Goal: Navigation & Orientation: Find specific page/section

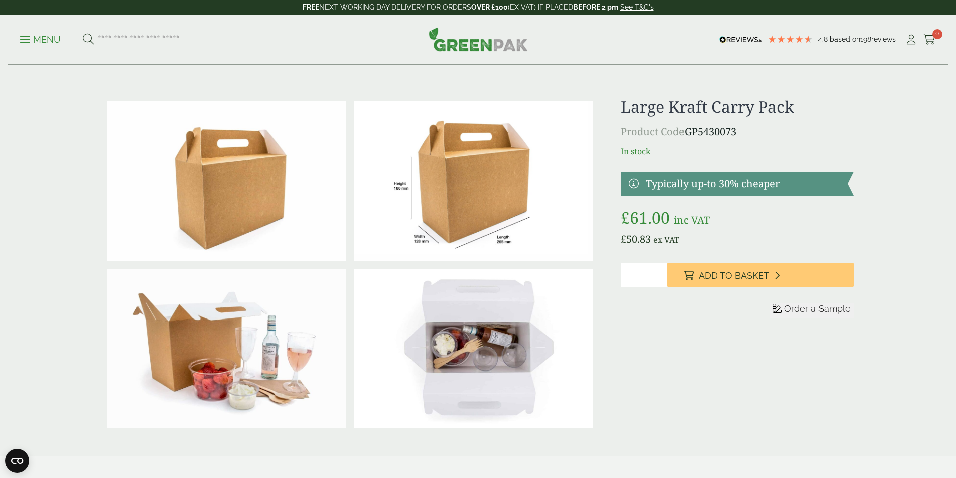
click at [30, 40] on span at bounding box center [25, 40] width 10 height 2
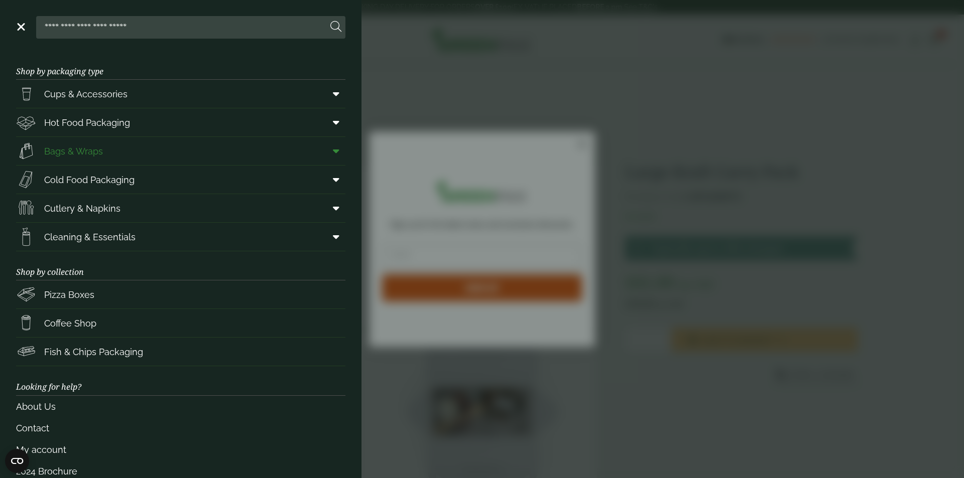
click at [114, 146] on link "Bags & Wraps" at bounding box center [180, 151] width 329 height 28
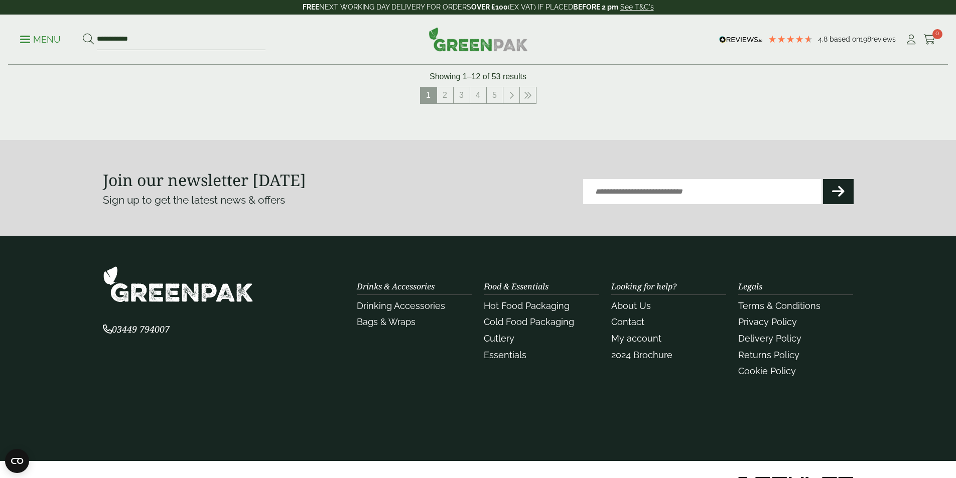
scroll to position [1177, 0]
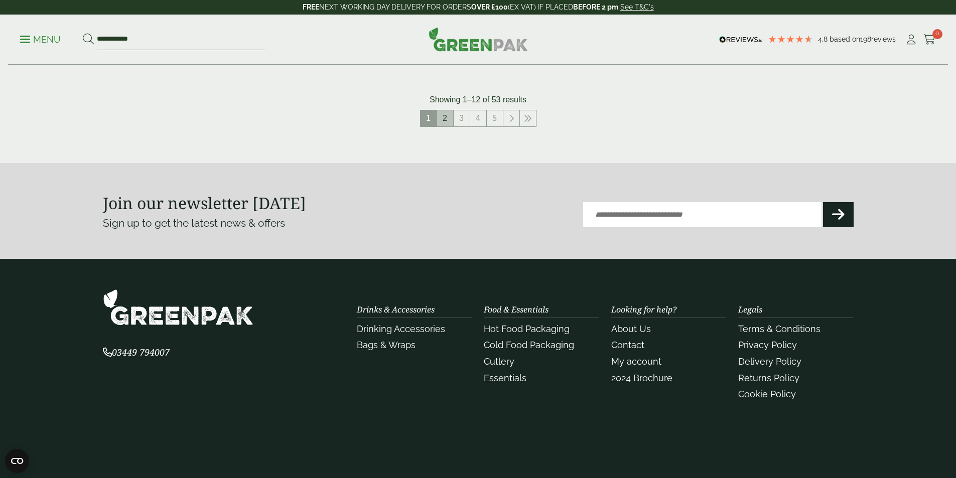
click at [437, 118] on link "2" at bounding box center [445, 118] width 16 height 16
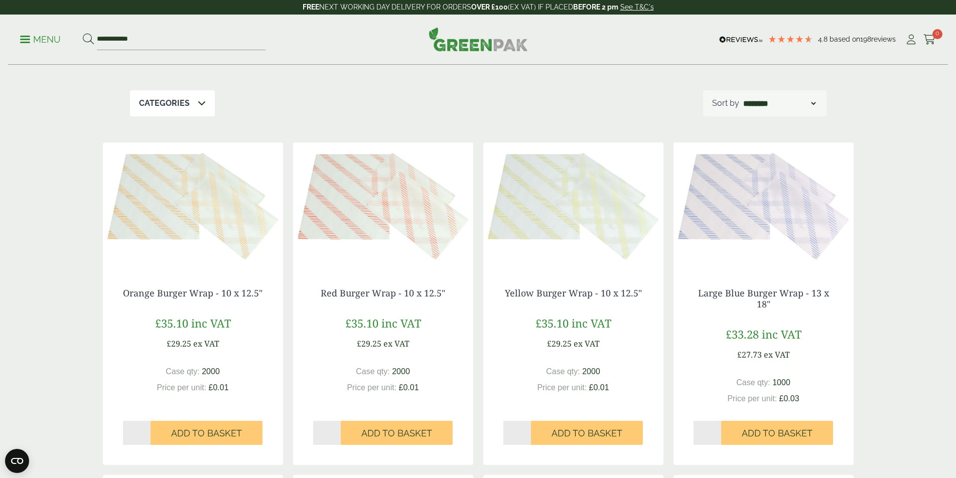
scroll to position [23, 0]
